Goal: Task Accomplishment & Management: Manage account settings

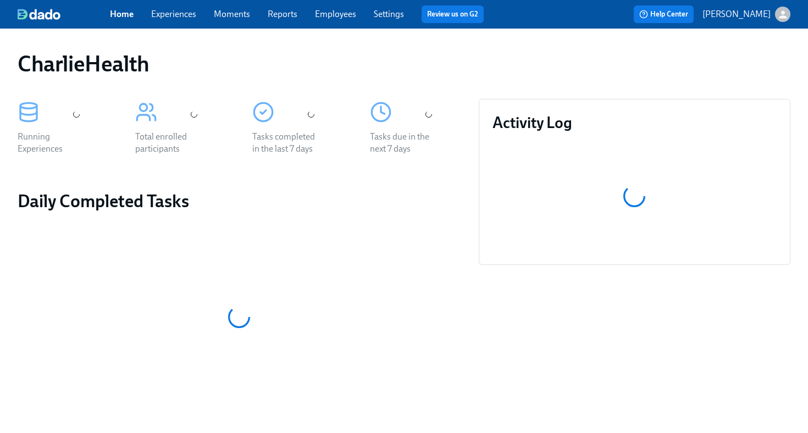
click at [344, 15] on link "Employees" at bounding box center [335, 14] width 41 height 10
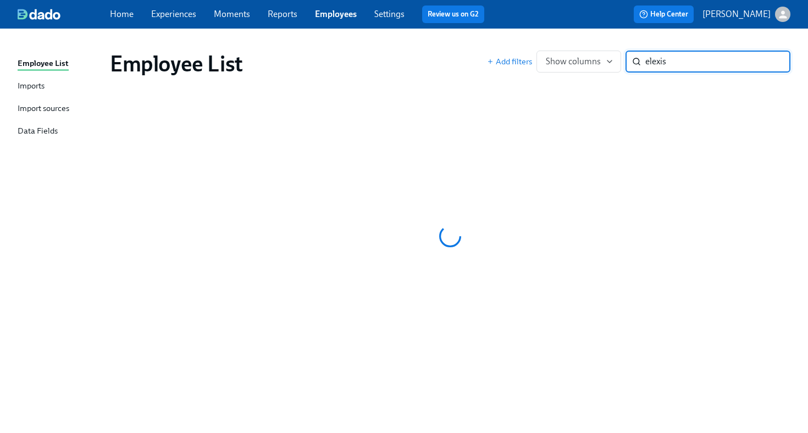
type input "elexis"
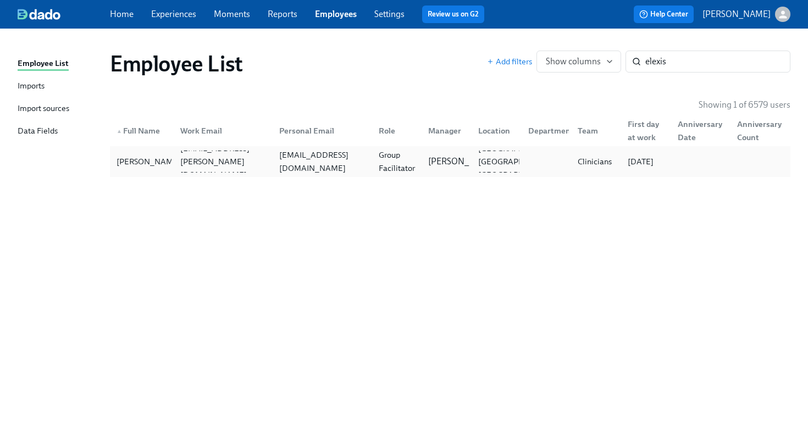
click at [594, 151] on div "Clinicians" at bounding box center [594, 162] width 50 height 22
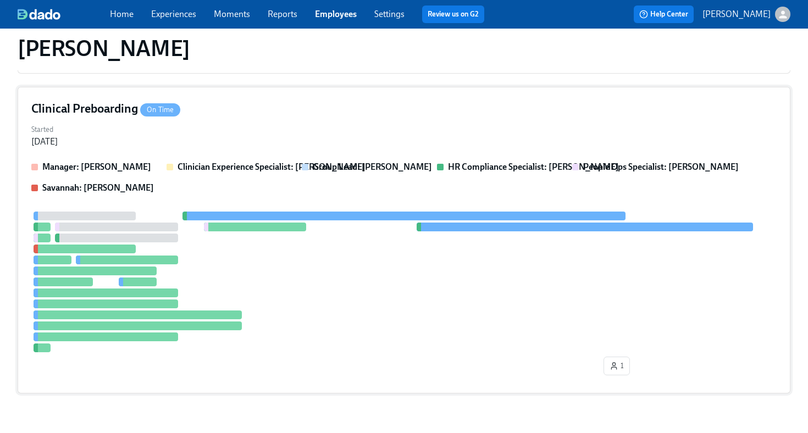
scroll to position [228, 0]
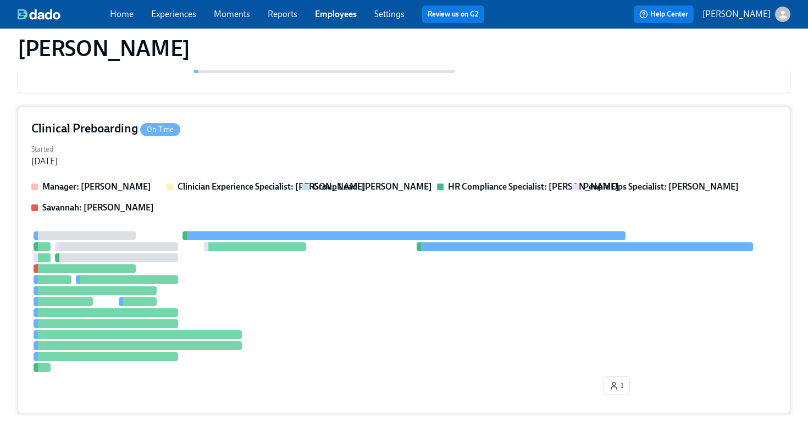
click at [399, 134] on div "Clinical Preboarding On Time" at bounding box center [404, 128] width 746 height 16
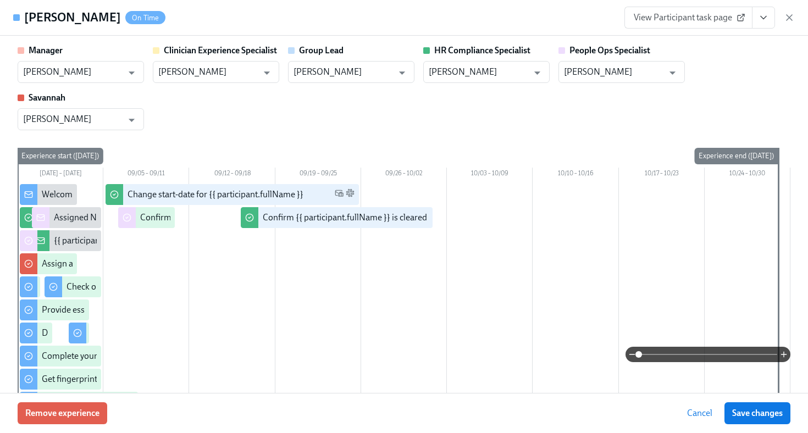
click at [764, 16] on icon "View task page" at bounding box center [763, 17] width 11 height 11
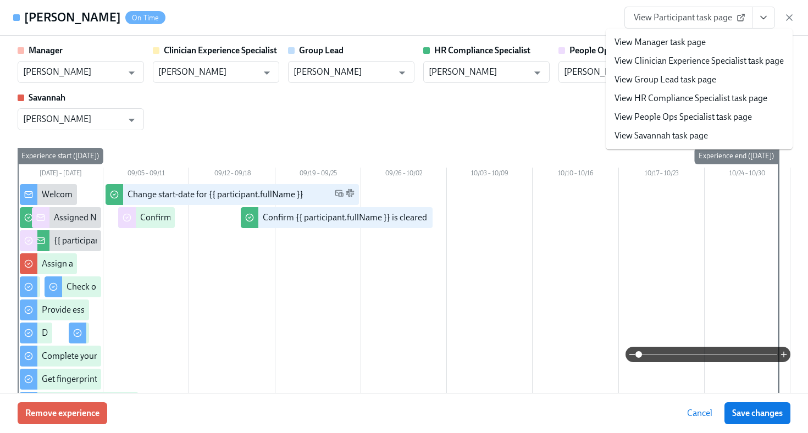
click at [731, 101] on link "View HR Compliance Specialist task page" at bounding box center [691, 98] width 153 height 12
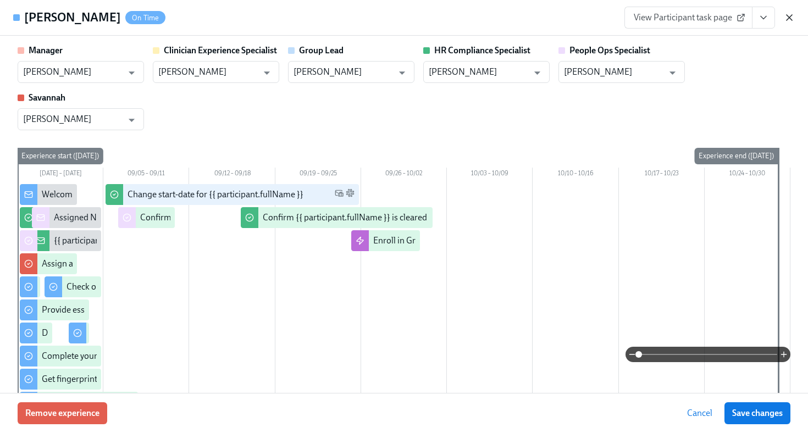
click at [790, 15] on icon "button" at bounding box center [789, 17] width 11 height 11
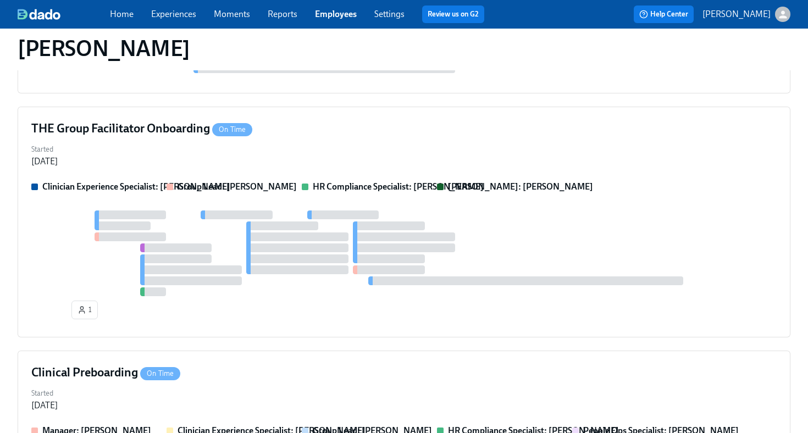
click at [334, 14] on link "Employees" at bounding box center [336, 14] width 42 height 10
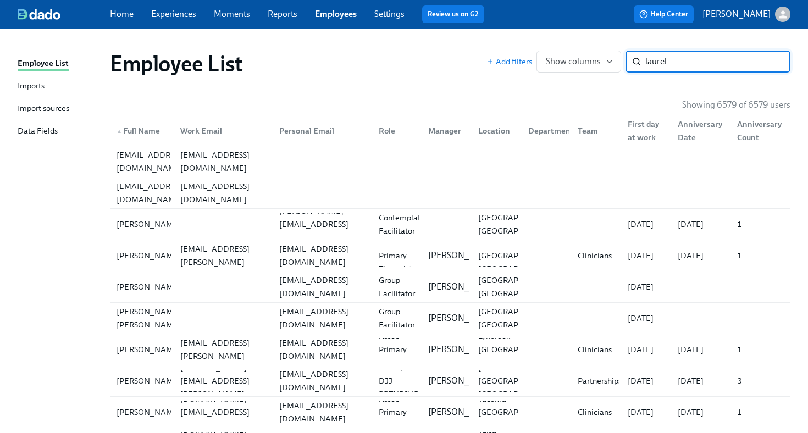
type input "laurel"
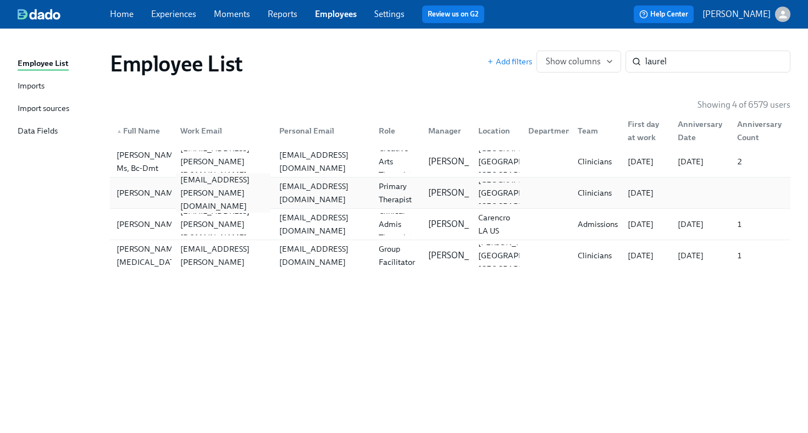
click at [239, 185] on div "laurel.dietterle@charliehealth.com" at bounding box center [222, 193] width 100 height 22
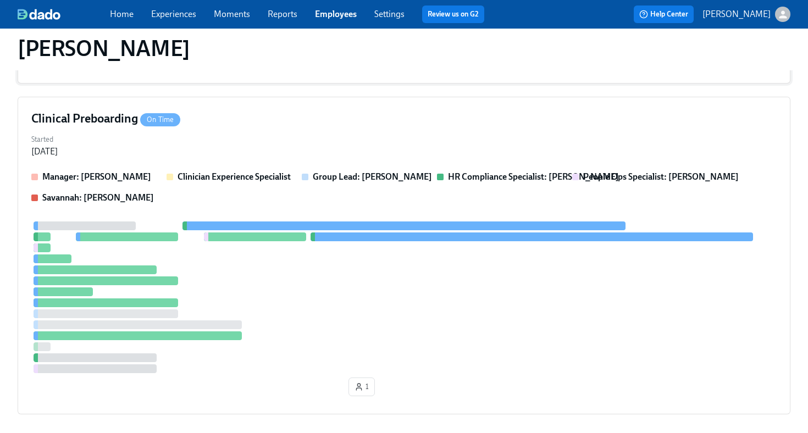
scroll to position [294, 0]
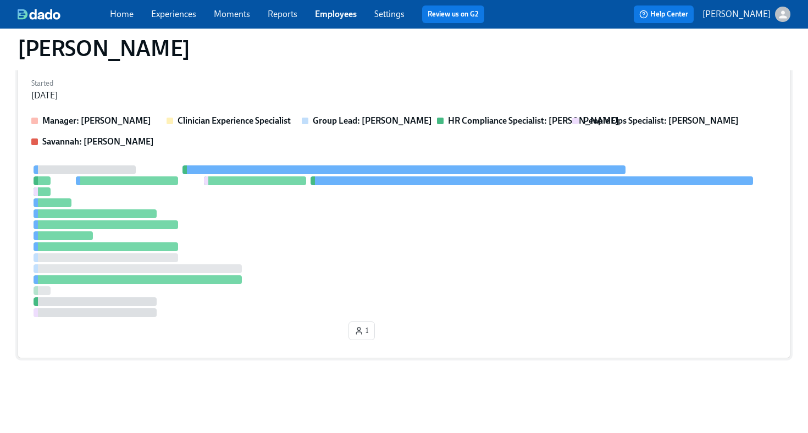
click at [424, 236] on div at bounding box center [404, 242] width 746 height 152
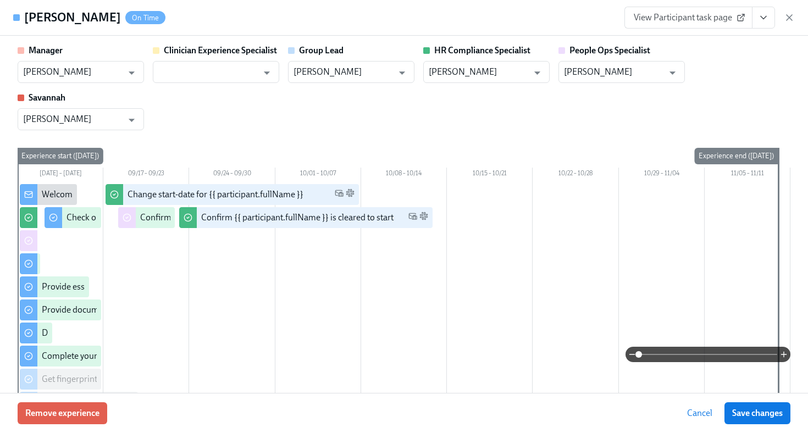
click at [760, 19] on icon "View task page" at bounding box center [763, 17] width 11 height 11
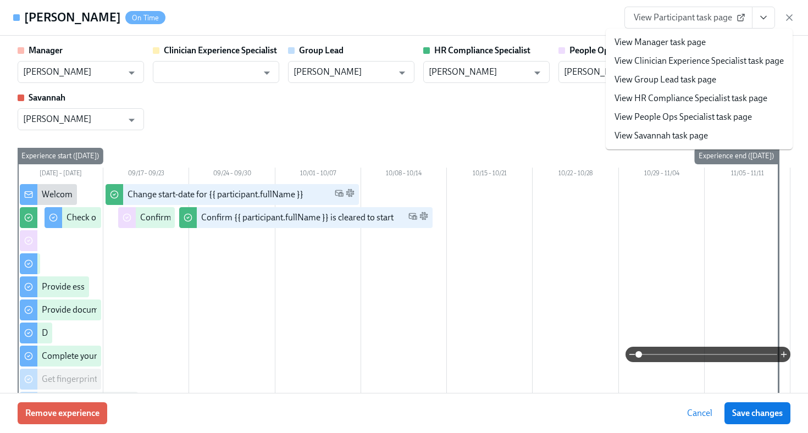
click at [745, 97] on link "View HR Compliance Specialist task page" at bounding box center [691, 98] width 153 height 12
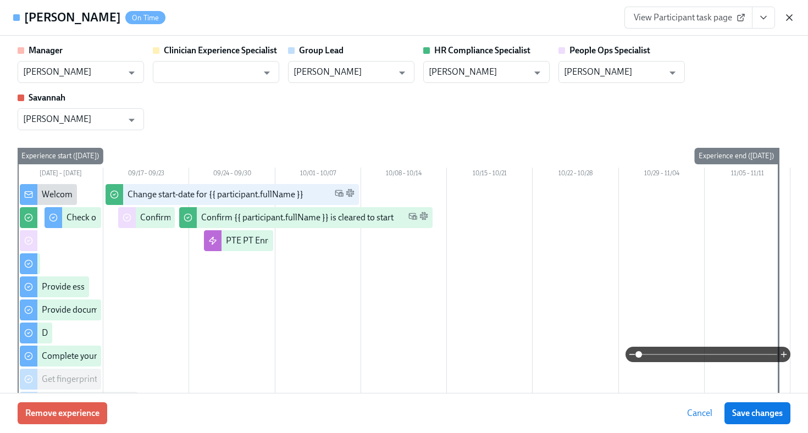
click at [790, 20] on icon "button" at bounding box center [789, 17] width 11 height 11
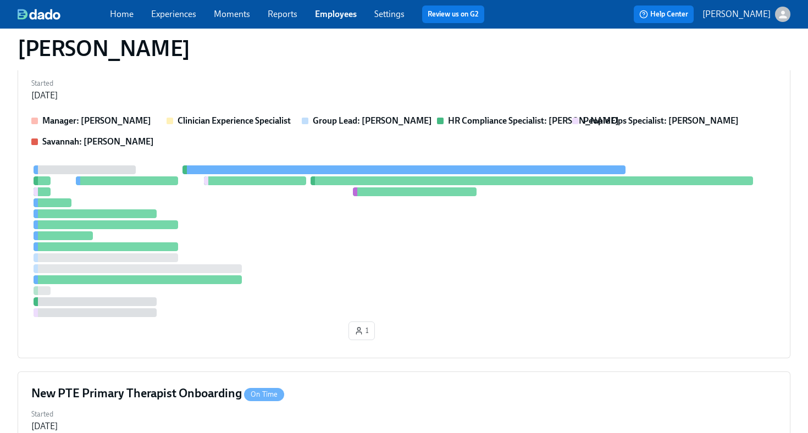
click at [338, 13] on link "Employees" at bounding box center [336, 14] width 42 height 10
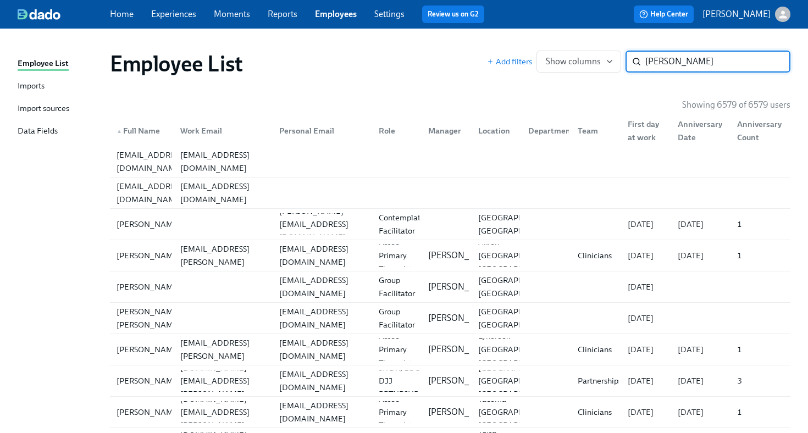
type input "chavez"
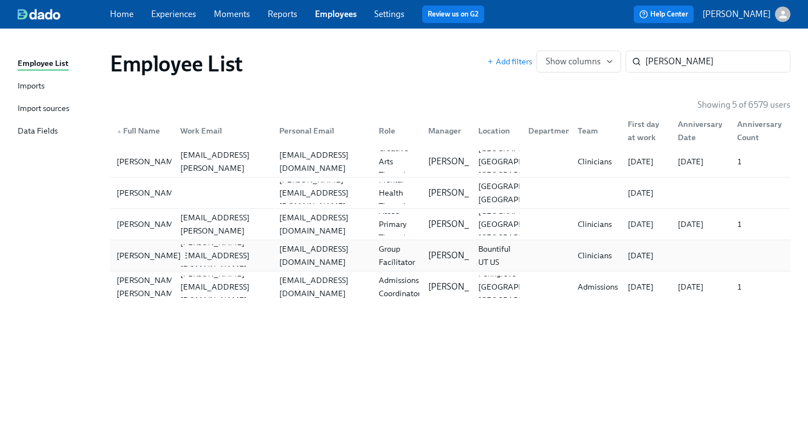
click at [156, 256] on div "Melany Chavez Arias" at bounding box center [148, 255] width 73 height 13
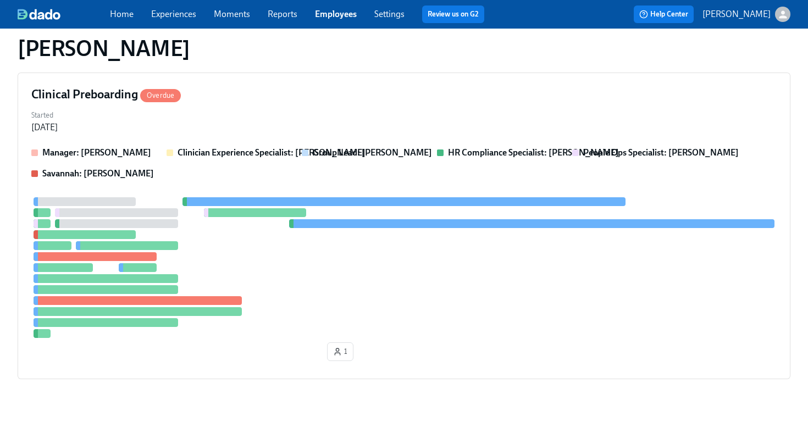
scroll to position [283, 0]
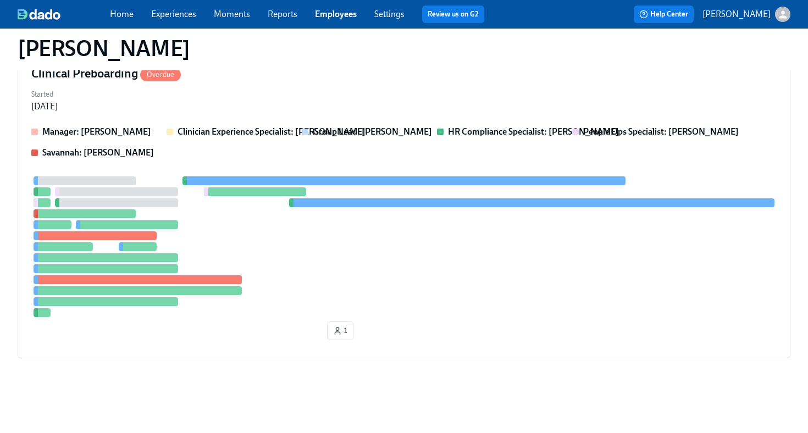
click at [262, 256] on div at bounding box center [404, 247] width 746 height 141
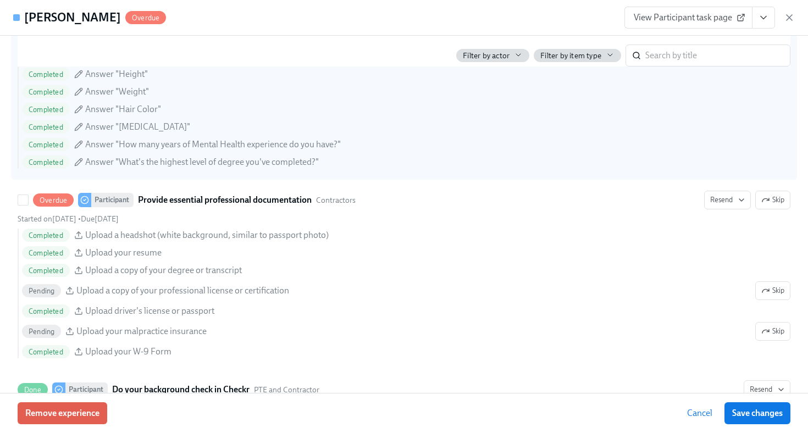
scroll to position [1094, 0]
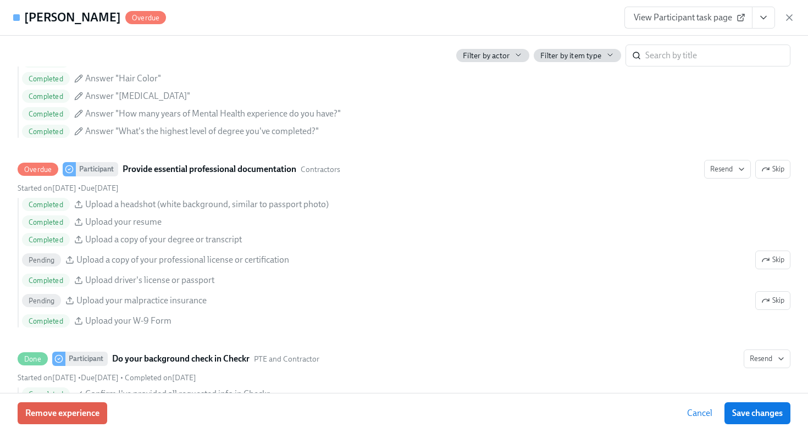
click at [769, 14] on button "View task page" at bounding box center [763, 18] width 23 height 22
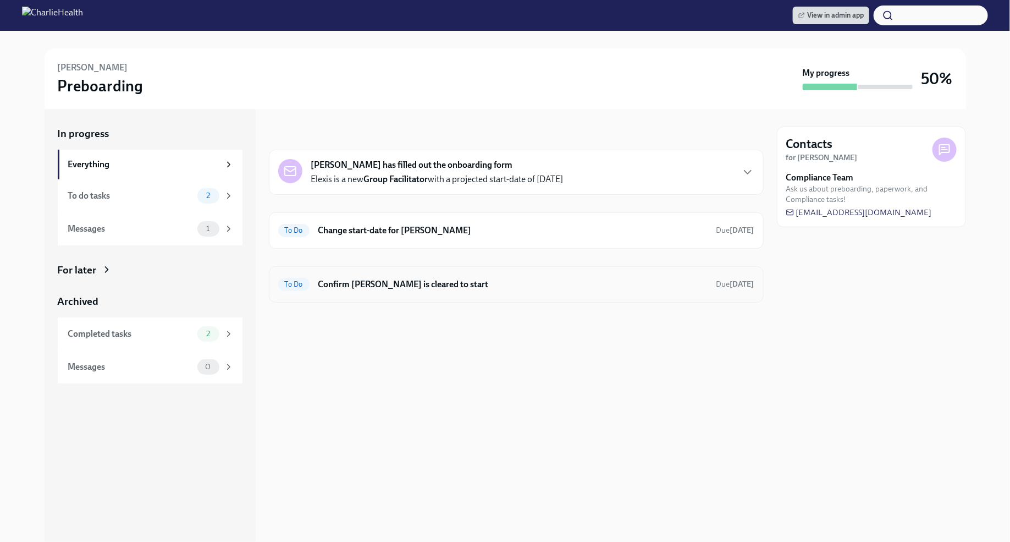
click at [623, 273] on div "To Do Confirm Elexis Coleman is cleared to start Due in 6 days" at bounding box center [516, 284] width 495 height 36
click at [615, 286] on h6 "Confirm Elexis Coleman is cleared to start" at bounding box center [512, 284] width 389 height 12
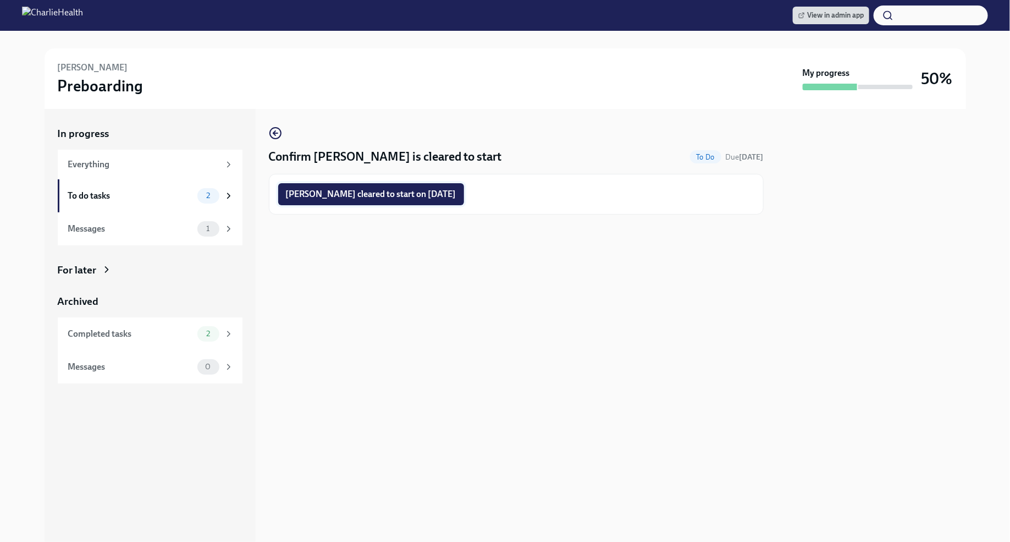
click at [433, 196] on span "Elexis Coleman cleared to start on 09/29/2025" at bounding box center [371, 194] width 170 height 11
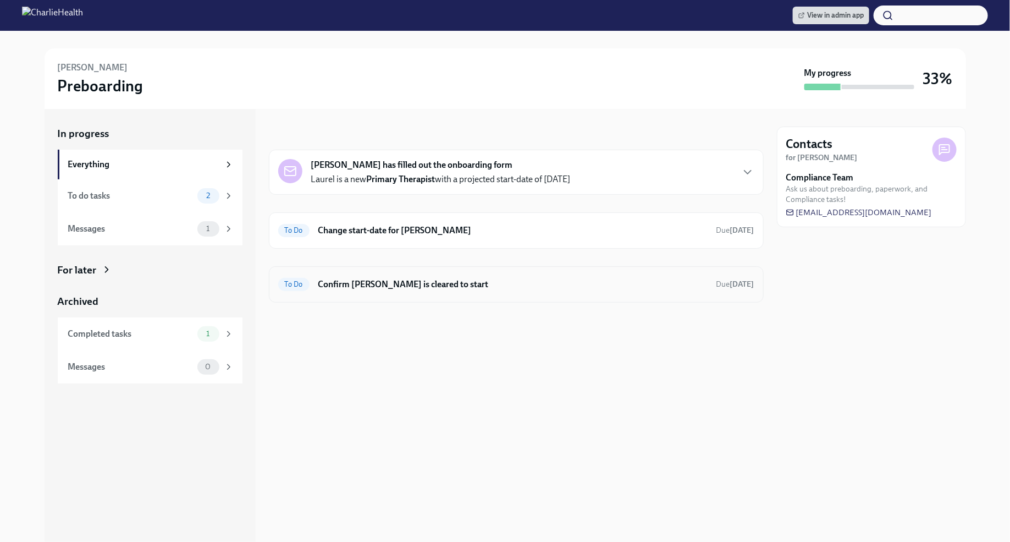
click at [561, 281] on h6 "Confirm Laurel Dietterle is cleared to start" at bounding box center [512, 284] width 389 height 12
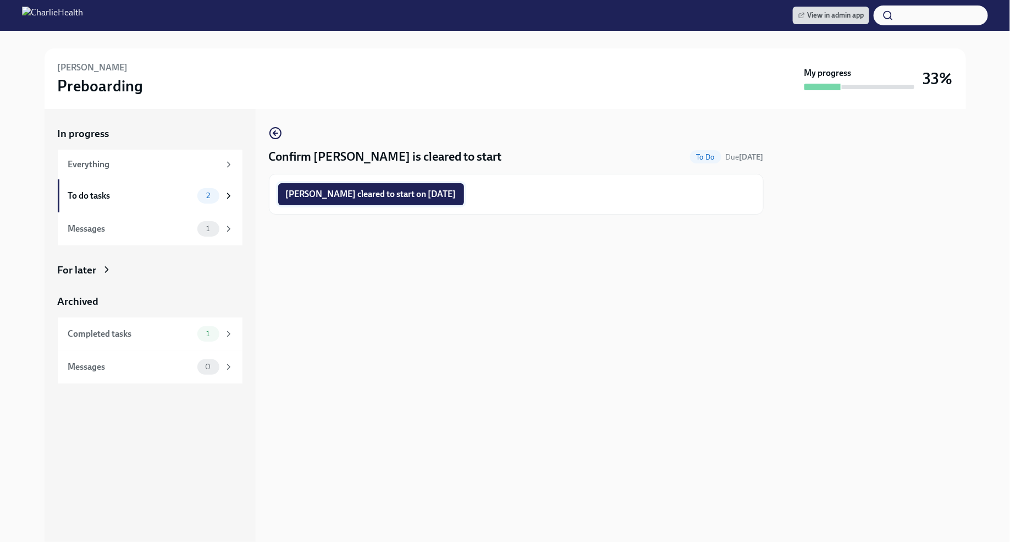
click at [398, 197] on span "Laurel Dietterle cleared to start on 09/29/2025" at bounding box center [371, 194] width 170 height 11
